Goal: Navigation & Orientation: Find specific page/section

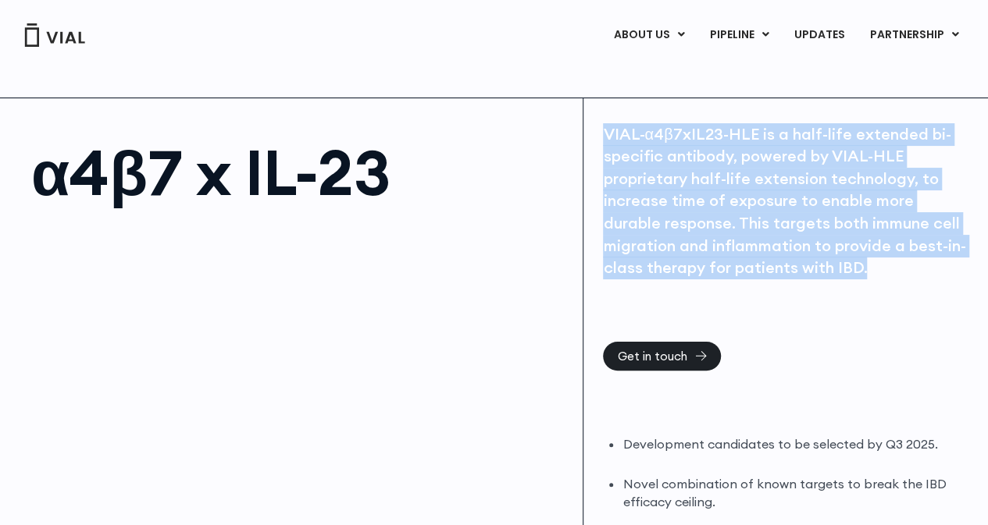
drag, startPoint x: 601, startPoint y: 133, endPoint x: 926, endPoint y: 313, distance: 371.5
click at [925, 308] on div "VIAL-α4β7xIL23-HLE is a half-life extended bi-specific antibody, powered by VIA…" at bounding box center [785, 481] width 404 height 767
click at [904, 357] on div "VIAL-α4β7xIL23-HLE is a half-life extended bi-specific antibody, powered by VIA…" at bounding box center [785, 481] width 404 height 767
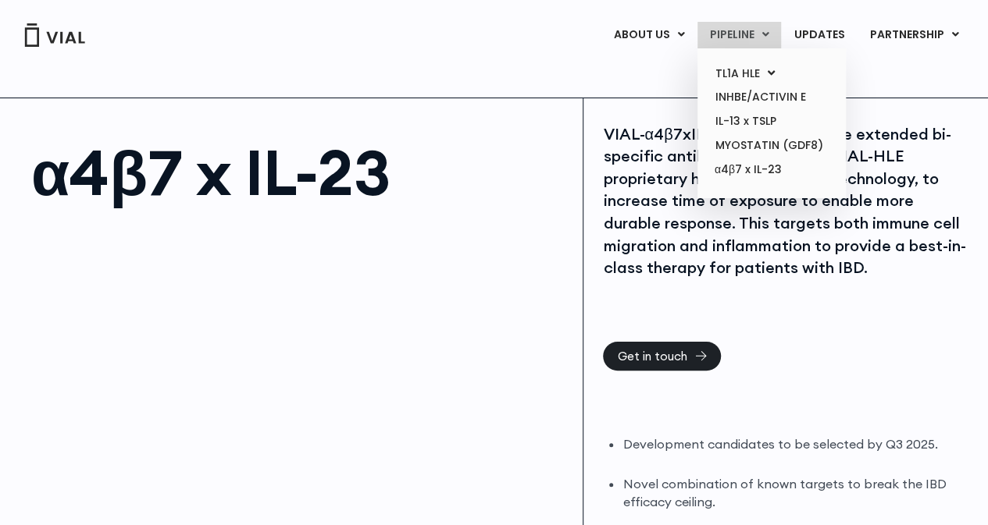
click at [744, 35] on link "PIPELINE" at bounding box center [739, 35] width 84 height 27
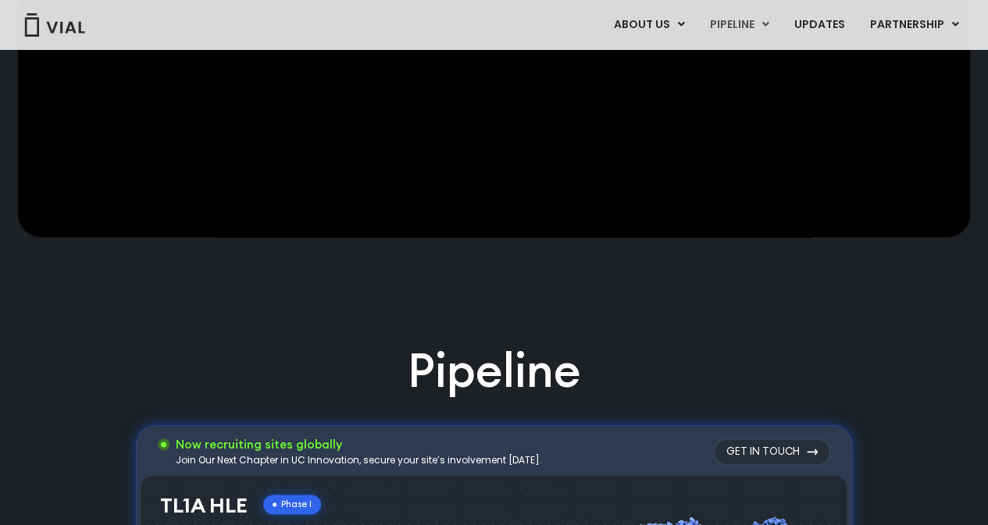
scroll to position [787, 0]
